Goal: Find specific page/section: Find specific page/section

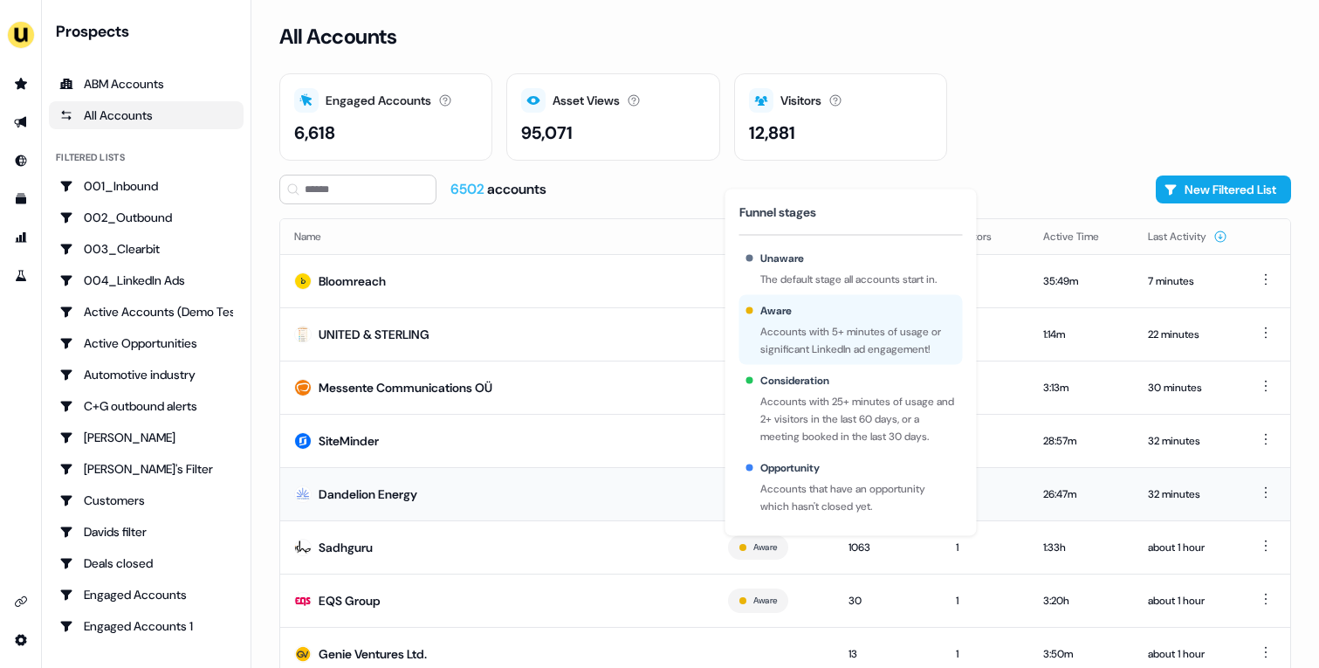
scroll to position [54, 0]
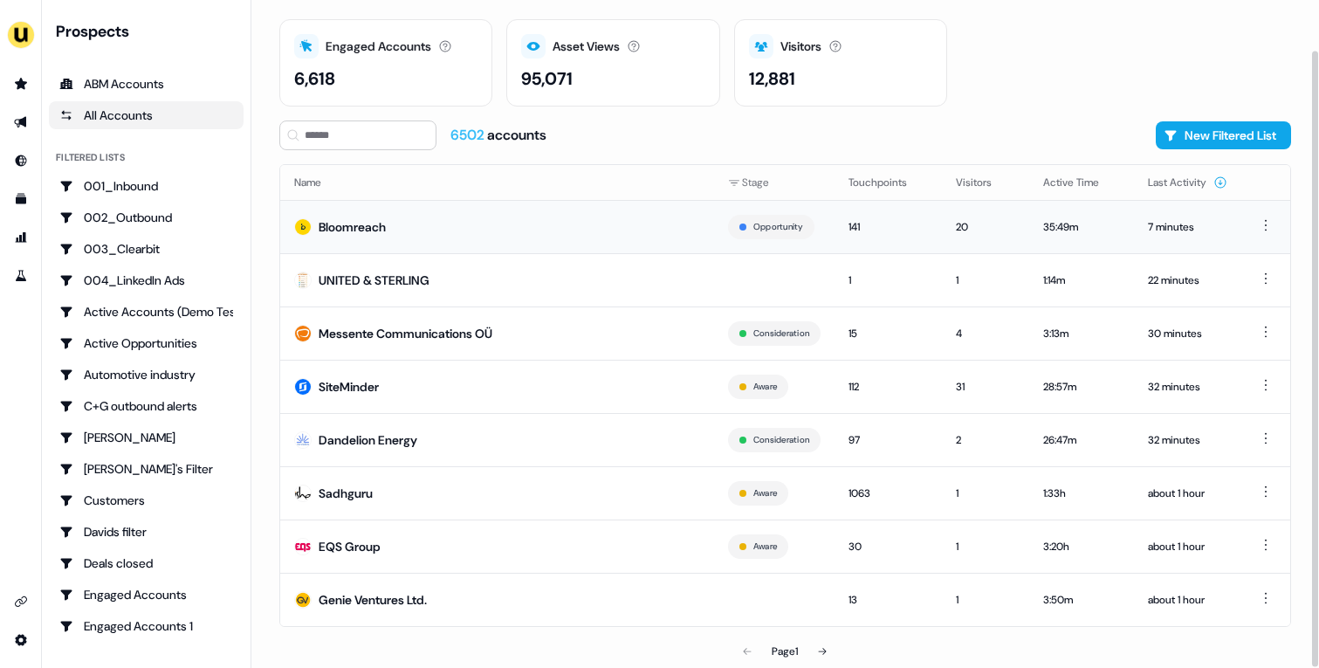
click at [555, 229] on td "Bloomreach" at bounding box center [497, 226] width 434 height 53
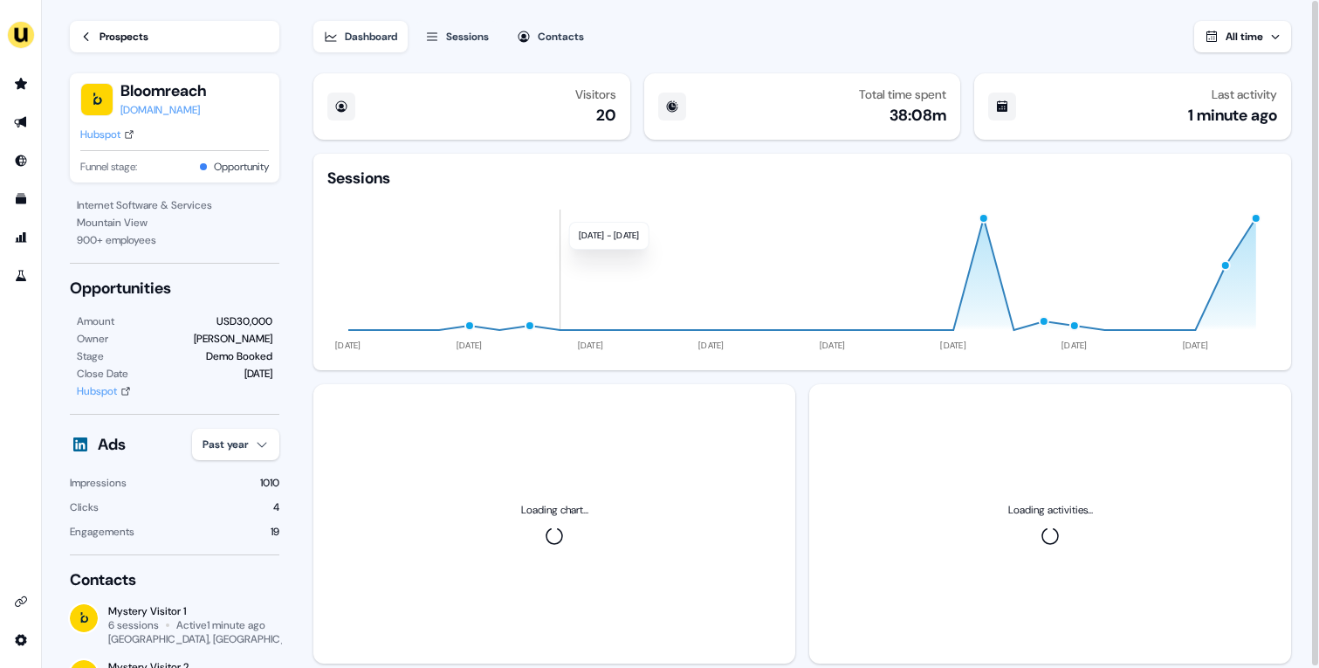
scroll to position [43, 0]
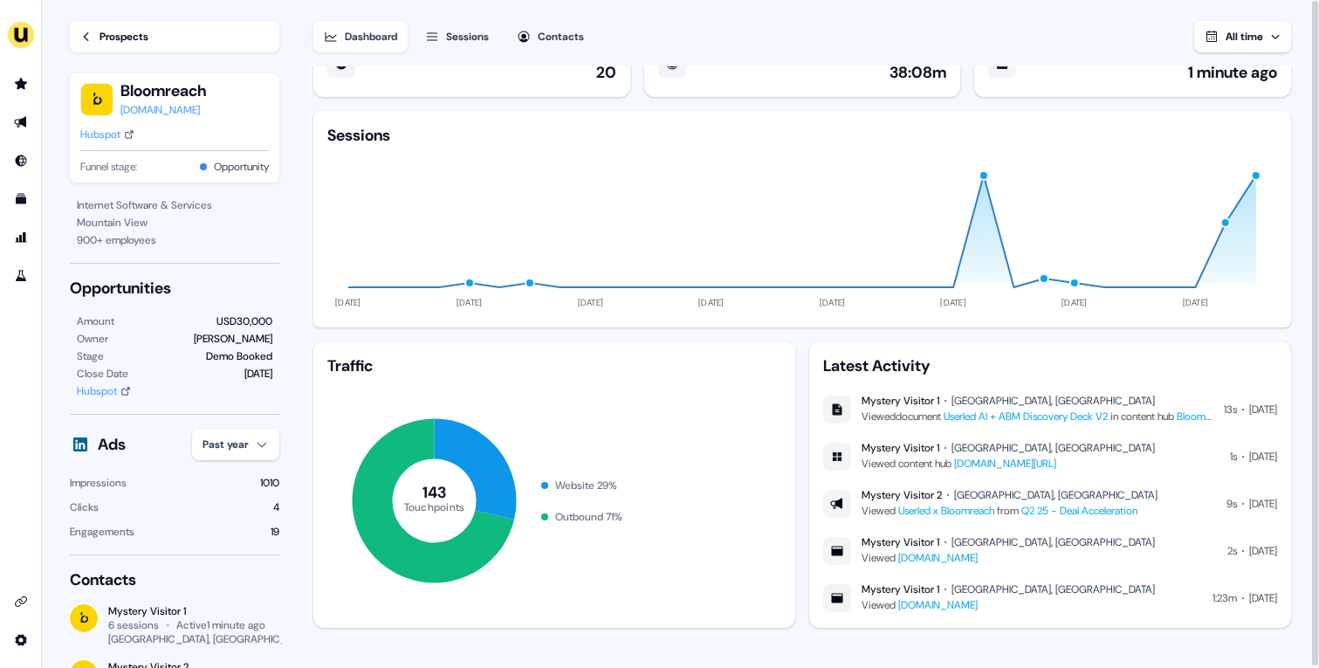
click at [994, 410] on link "Userled AI + ABM Discovery Deck V2" at bounding box center [1026, 416] width 164 height 14
click at [25, 102] on ul "side nav menu" at bounding box center [20, 180] width 41 height 220
click at [23, 90] on icon "Go to prospects" at bounding box center [21, 84] width 14 height 14
